Goal: Navigation & Orientation: Find specific page/section

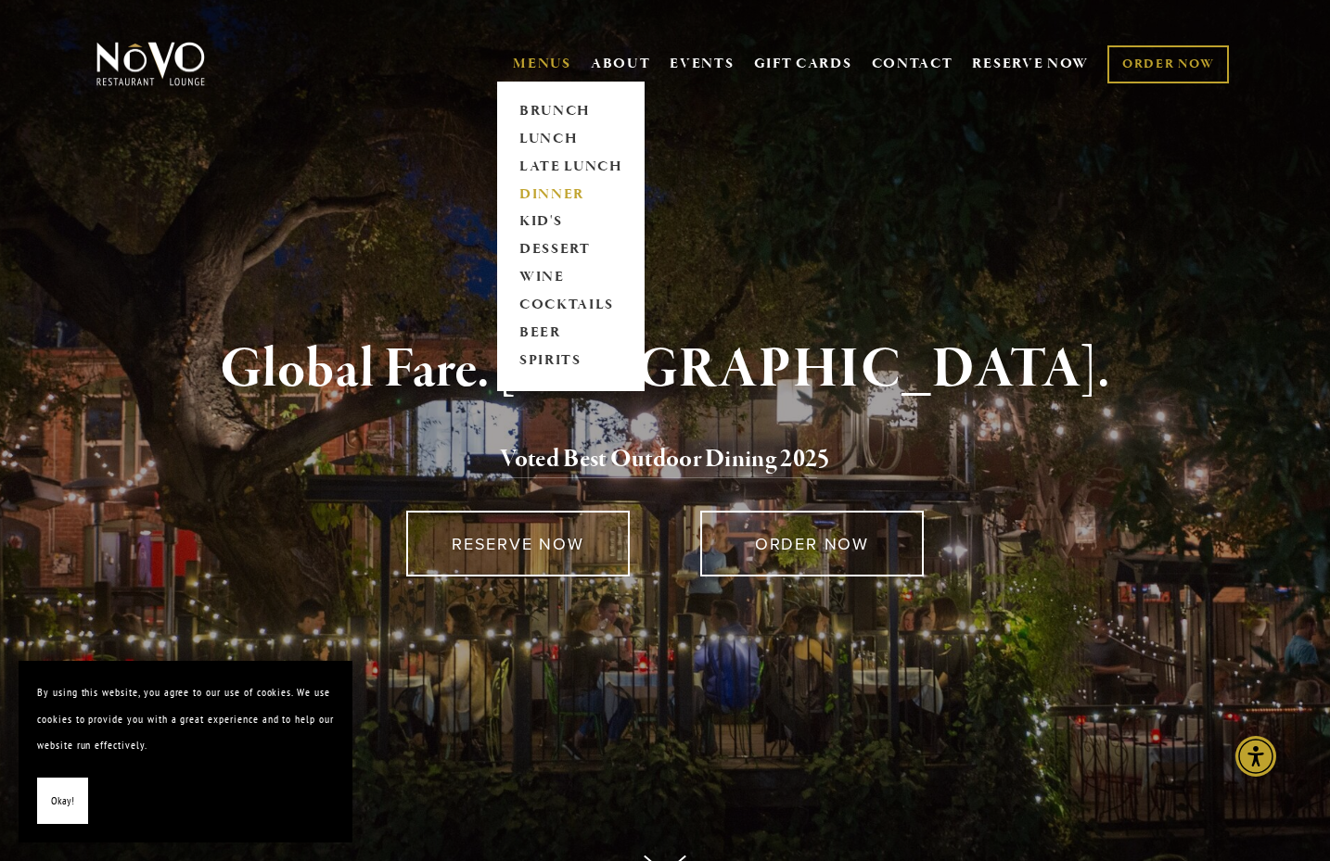
click at [543, 191] on link "DINNER" at bounding box center [571, 195] width 116 height 28
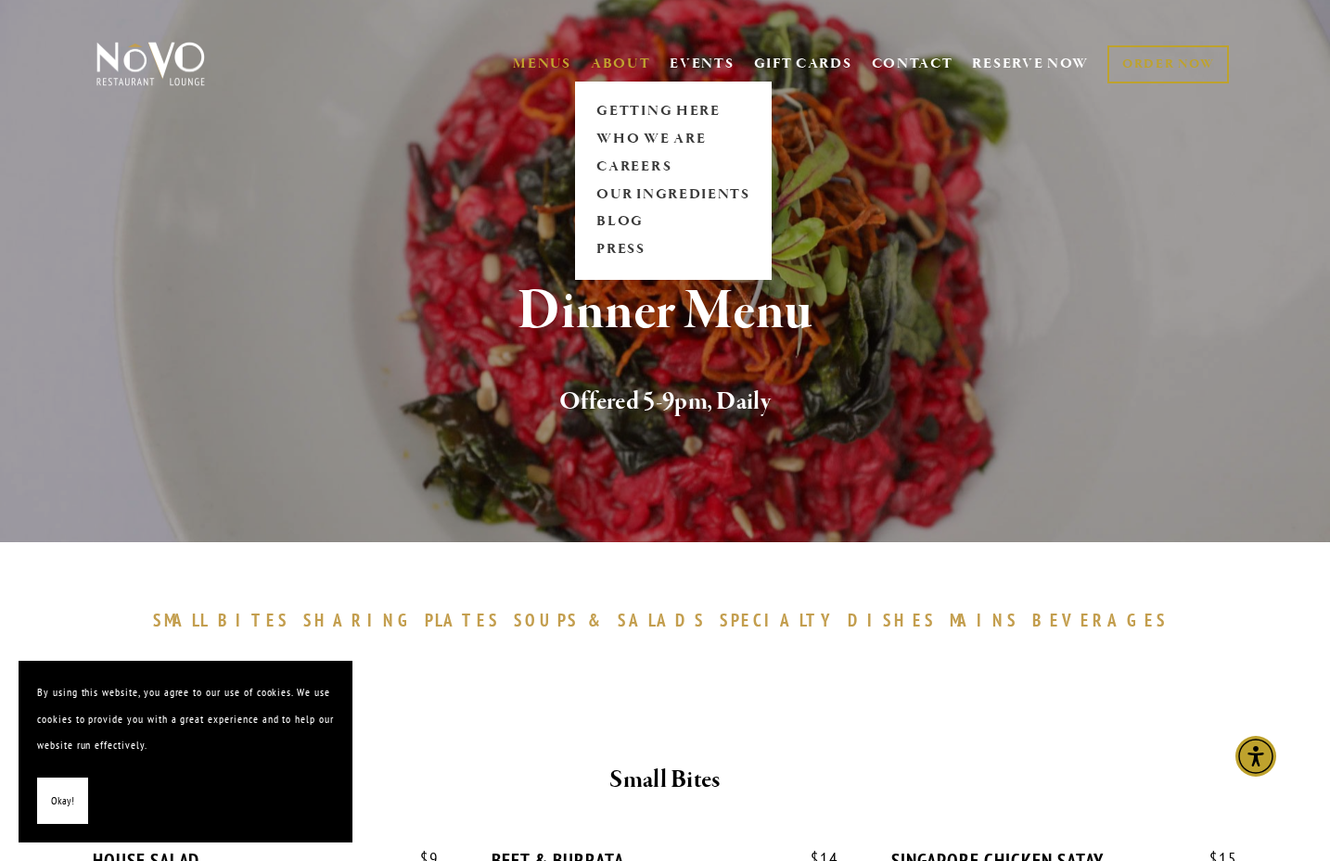
click at [619, 57] on link "ABOUT" at bounding box center [621, 64] width 60 height 19
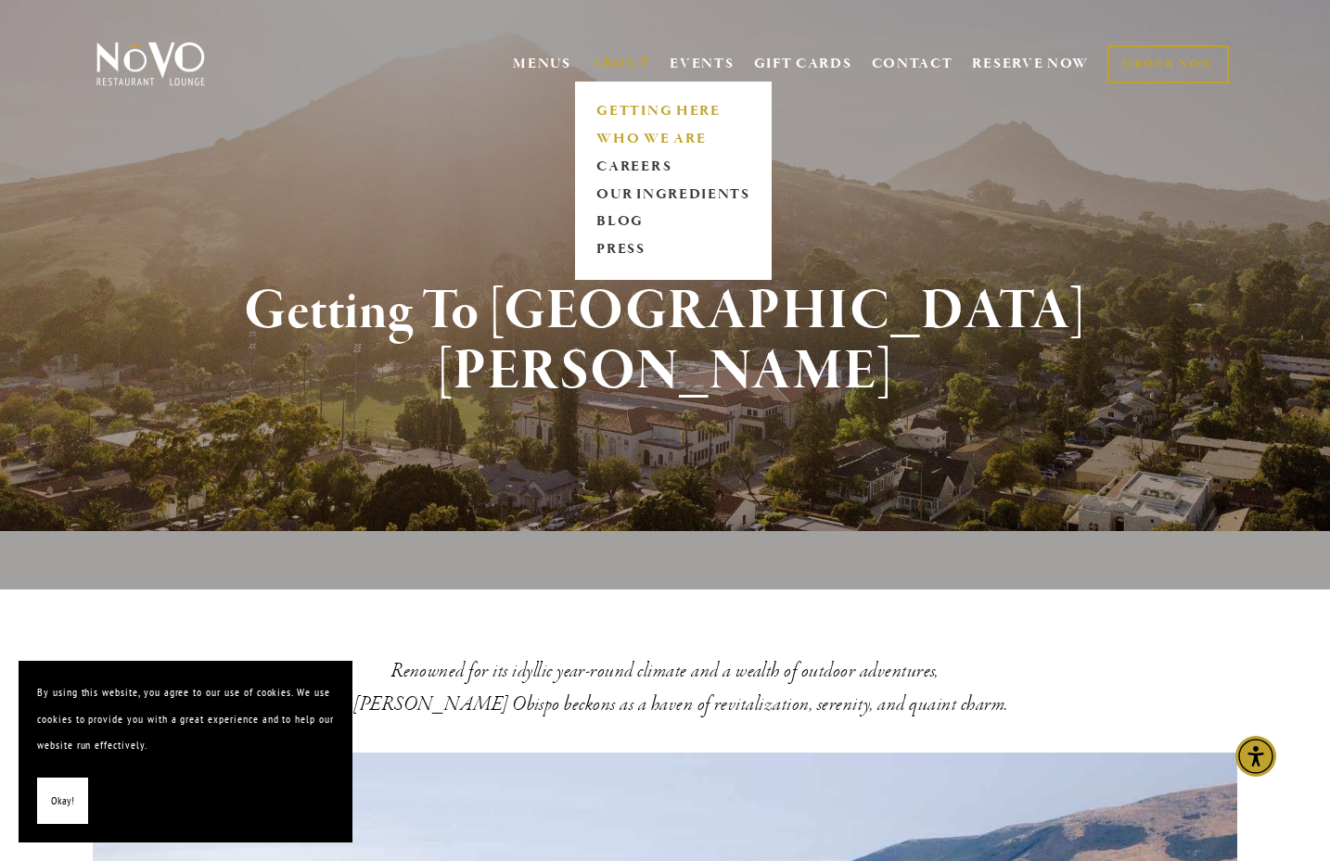
click at [615, 135] on link "WHO WE ARE" at bounding box center [673, 139] width 165 height 28
